Goal: Check status: Check status

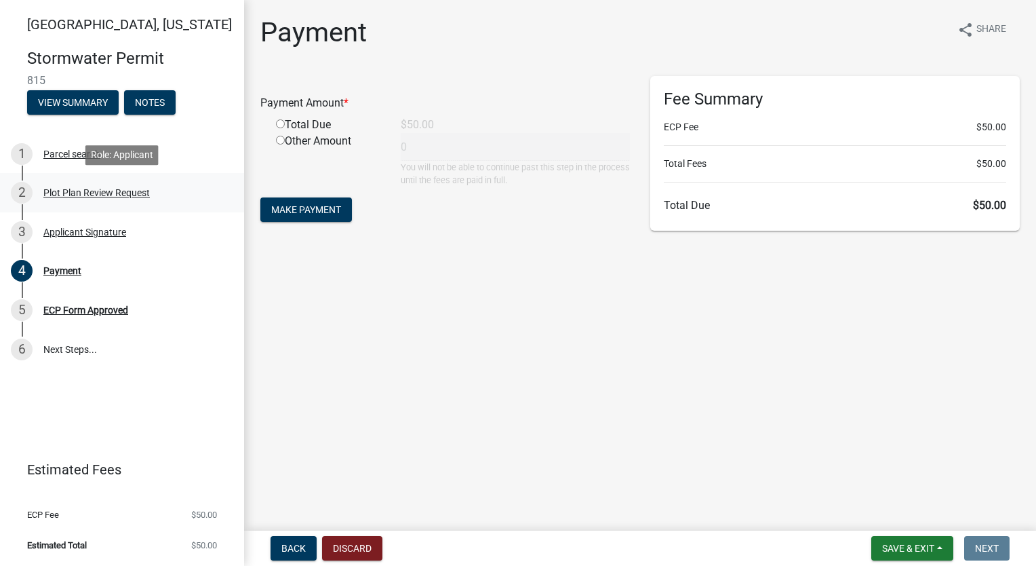
click at [90, 189] on div "Plot Plan Review Request" at bounding box center [96, 192] width 106 height 9
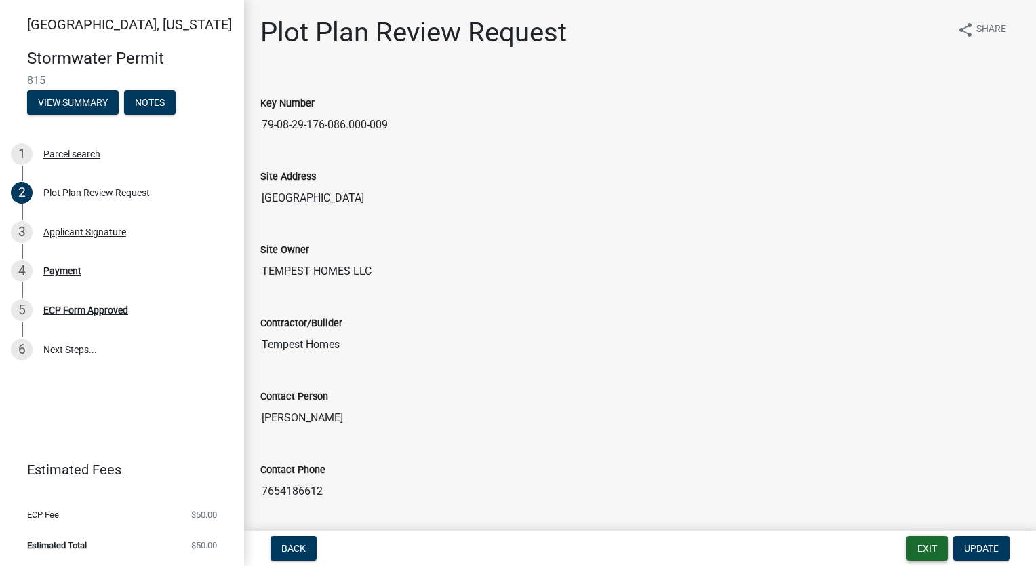
click at [931, 552] on button "Exit" at bounding box center [927, 548] width 41 height 24
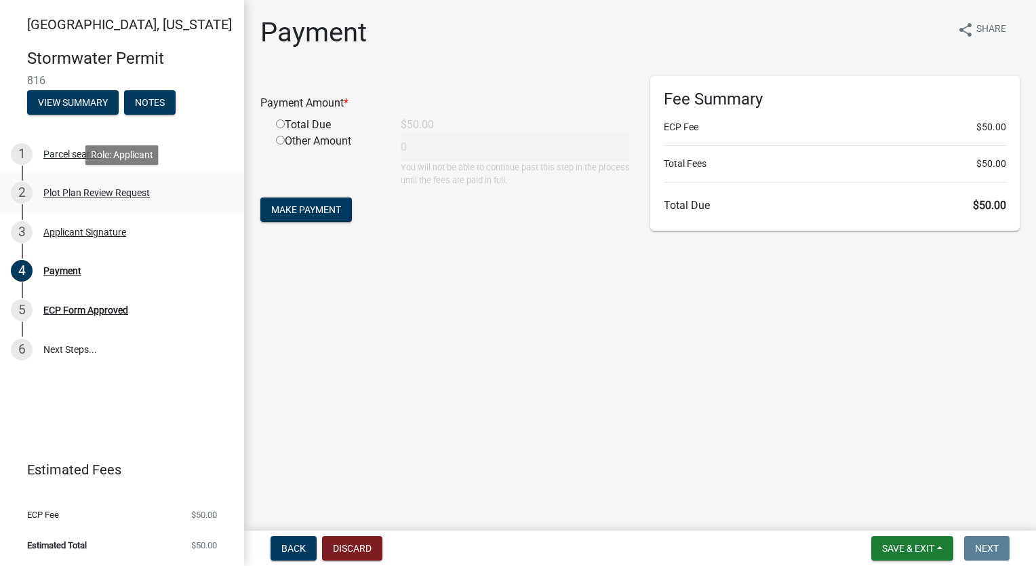
click at [122, 193] on div "Plot Plan Review Request" at bounding box center [96, 192] width 106 height 9
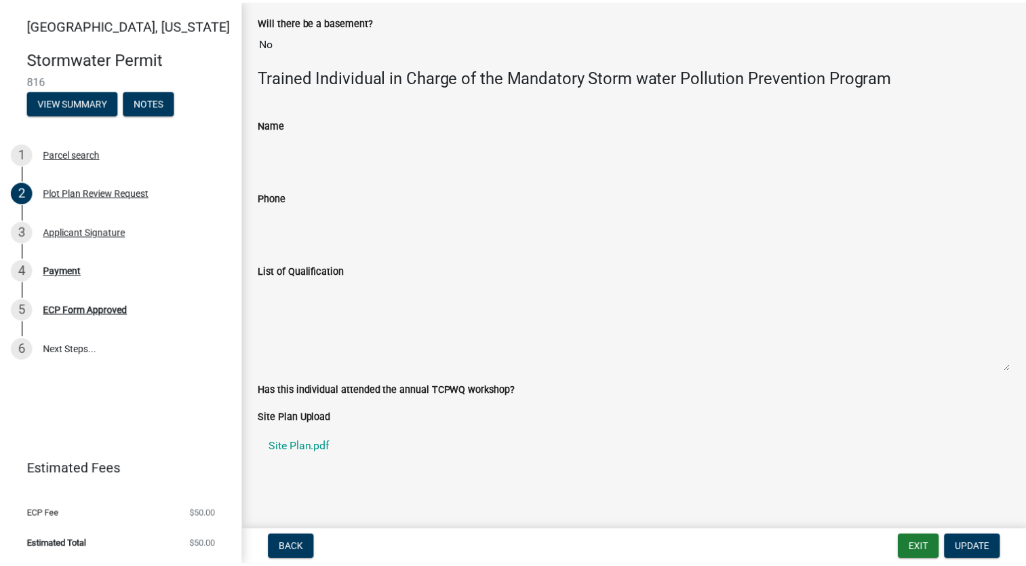
scroll to position [673, 0]
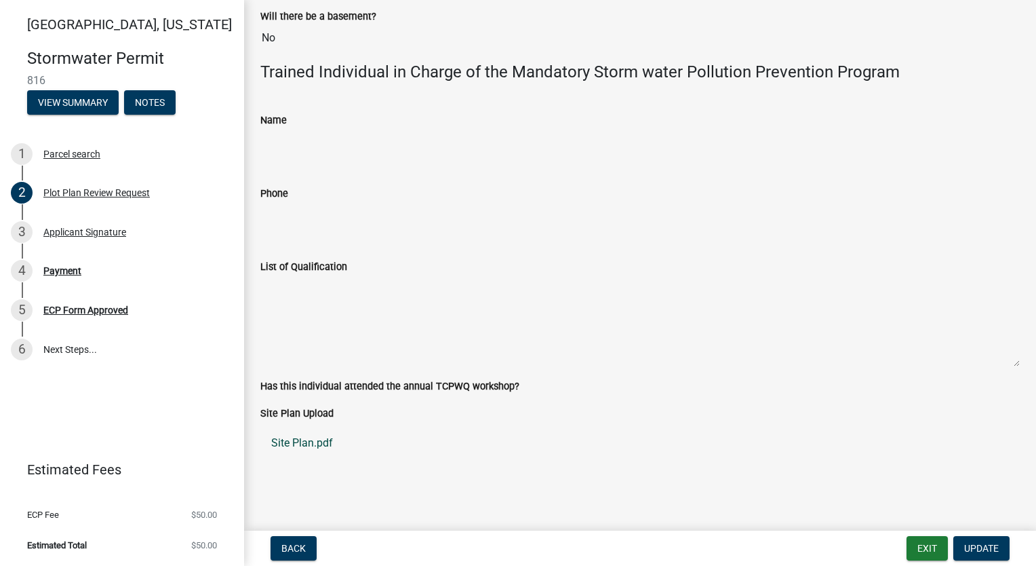
click at [292, 448] on link "Site Plan.pdf" at bounding box center [640, 443] width 760 height 33
click at [928, 547] on button "Exit" at bounding box center [927, 548] width 41 height 24
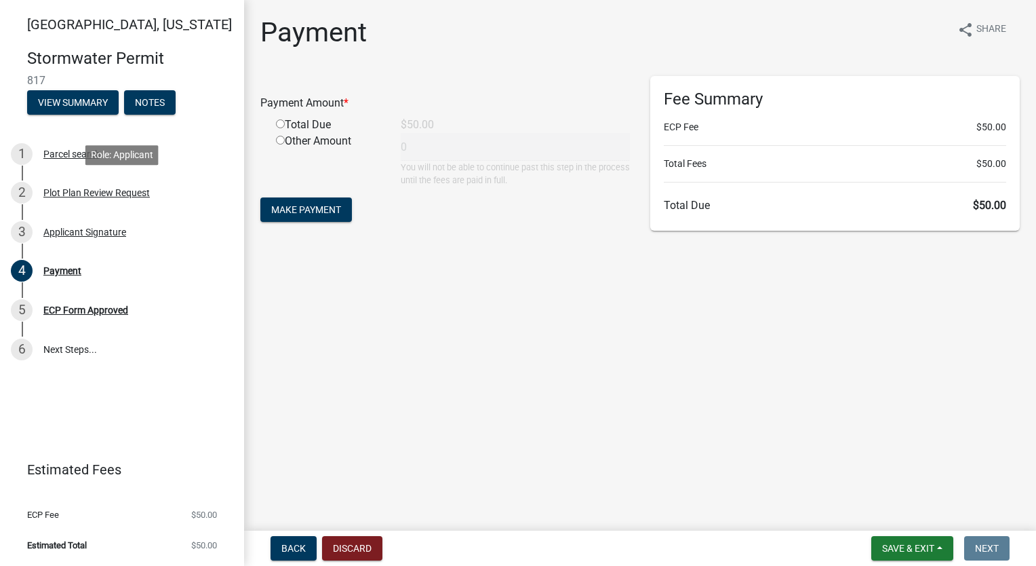
click at [92, 189] on div "Plot Plan Review Request" at bounding box center [96, 192] width 106 height 9
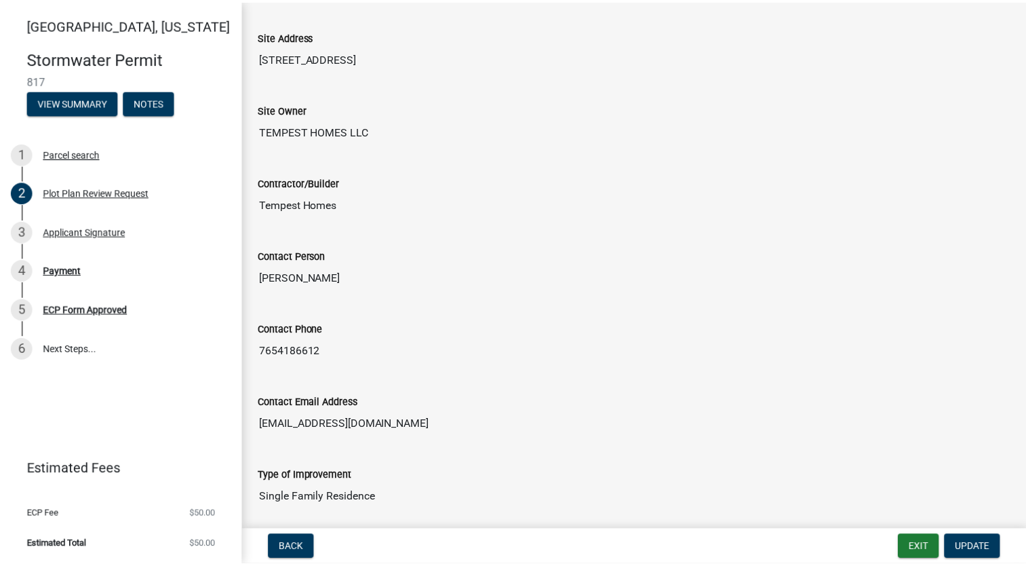
scroll to position [673, 0]
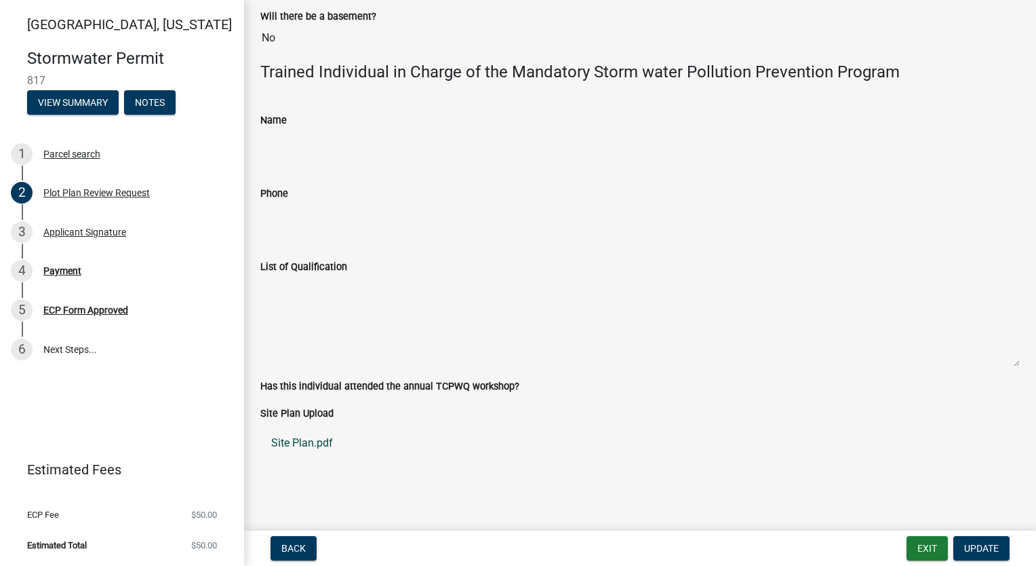
click at [309, 437] on link "Site Plan.pdf" at bounding box center [640, 443] width 760 height 33
click at [921, 541] on button "Exit" at bounding box center [927, 548] width 41 height 24
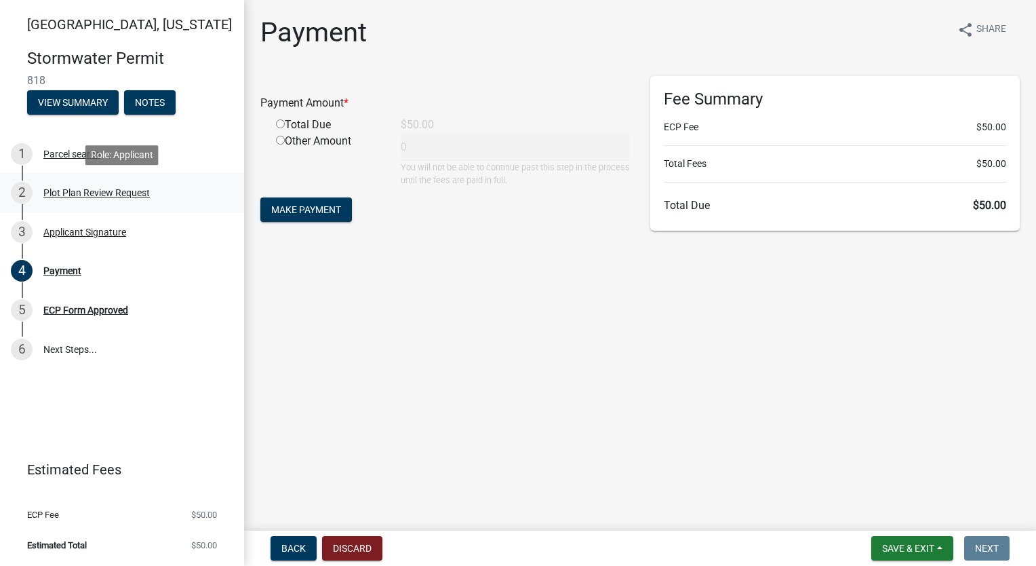
click at [75, 195] on div "Plot Plan Review Request" at bounding box center [96, 192] width 106 height 9
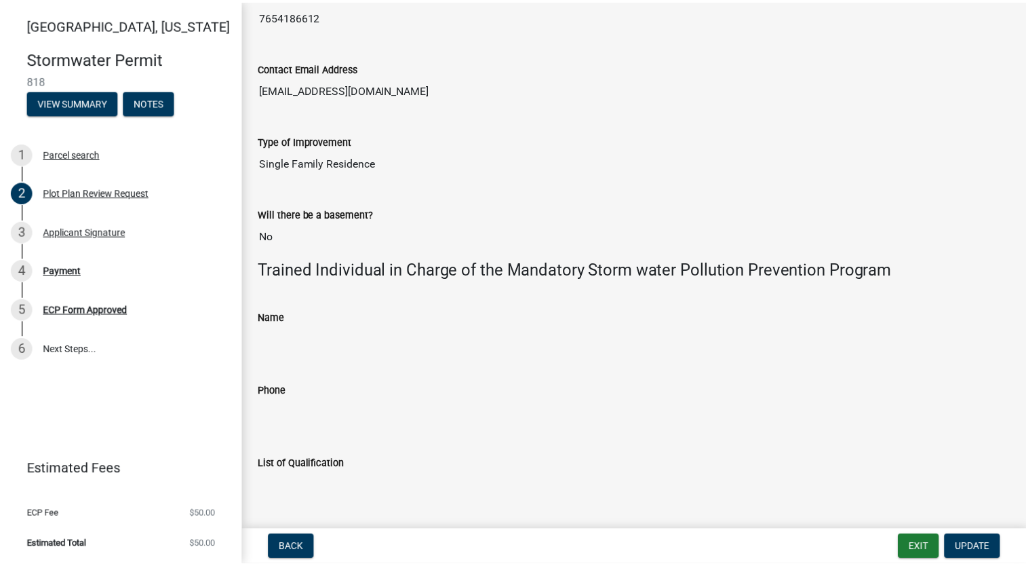
scroll to position [610, 0]
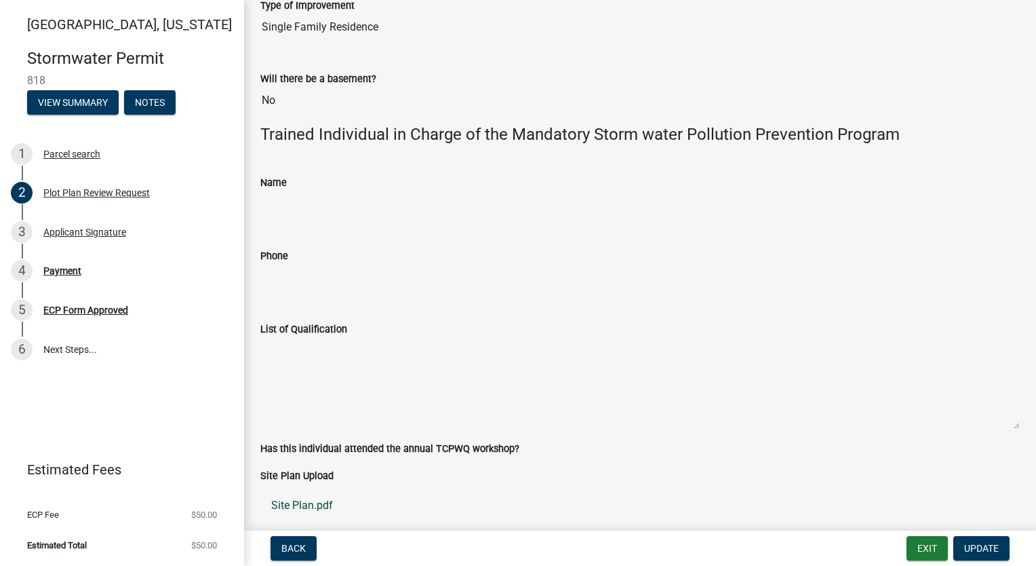
click at [300, 507] on link "Site Plan.pdf" at bounding box center [640, 505] width 760 height 33
click at [914, 545] on button "Exit" at bounding box center [927, 548] width 41 height 24
